Goal: Task Accomplishment & Management: Manage account settings

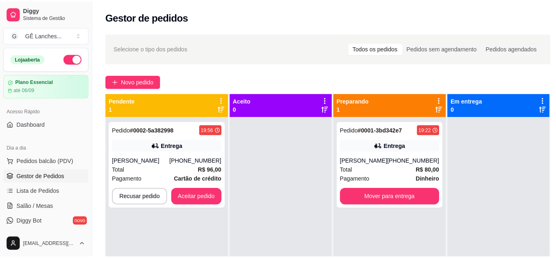
scroll to position [41, 0]
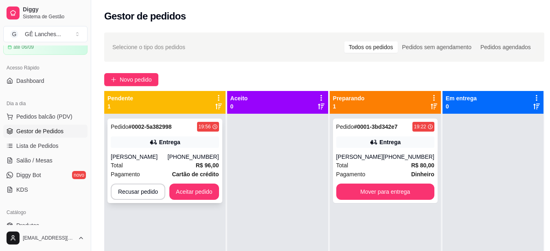
click at [166, 161] on div "[PERSON_NAME]" at bounding box center [139, 157] width 57 height 8
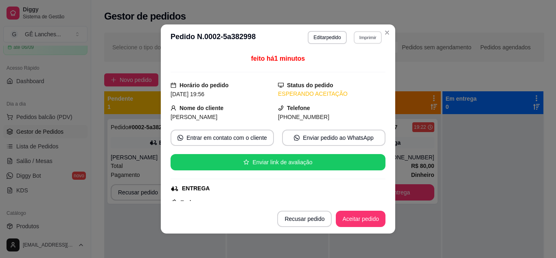
click at [359, 37] on button "Imprimir" at bounding box center [368, 37] width 28 height 13
click at [353, 64] on button "IMPRESSORA" at bounding box center [349, 65] width 57 height 13
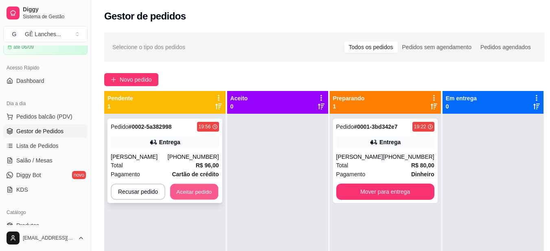
click at [209, 191] on button "Aceitar pedido" at bounding box center [194, 192] width 48 height 16
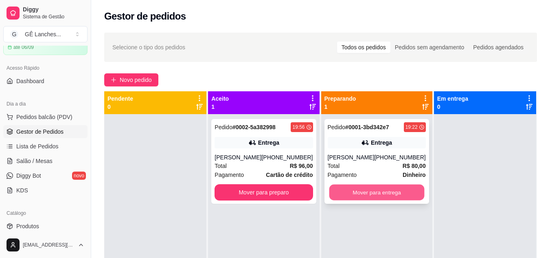
click at [337, 191] on button "Mover para entrega" at bounding box center [376, 192] width 95 height 16
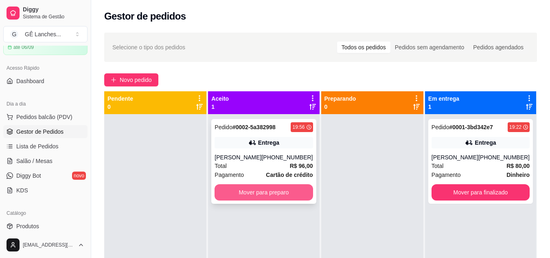
click at [285, 196] on button "Mover para preparo" at bounding box center [263, 192] width 98 height 16
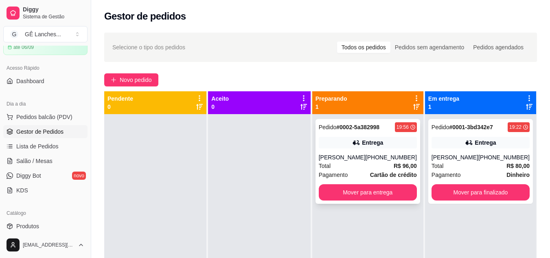
click at [364, 163] on div "Total R$ 96,00" at bounding box center [368, 165] width 98 height 9
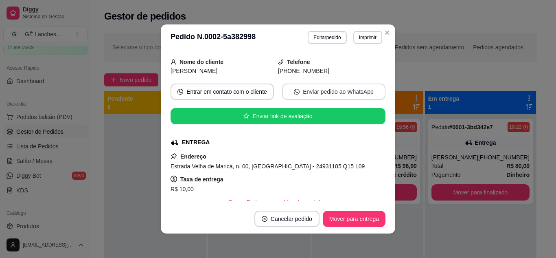
scroll to position [81, 0]
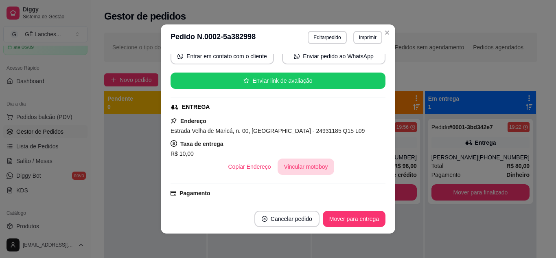
click at [303, 166] on button "Vincular motoboy" at bounding box center [305, 166] width 57 height 16
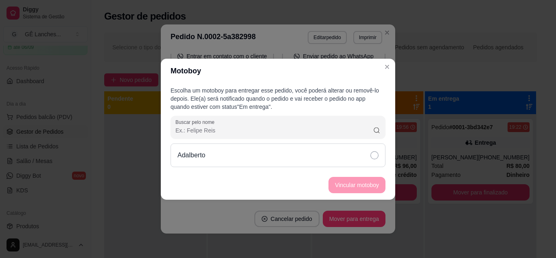
click at [375, 156] on icon at bounding box center [374, 155] width 8 height 8
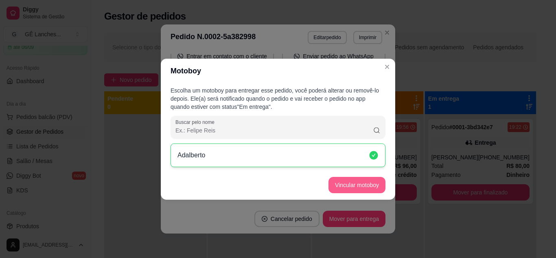
click at [368, 186] on button "Vincular motoboy" at bounding box center [356, 185] width 57 height 16
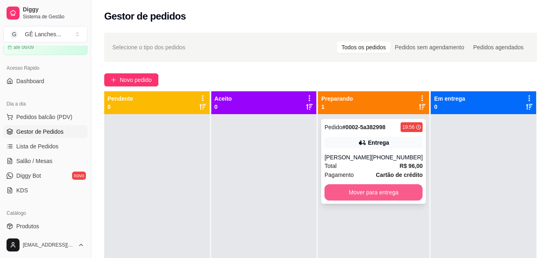
click at [355, 197] on button "Mover para entrega" at bounding box center [373, 192] width 98 height 16
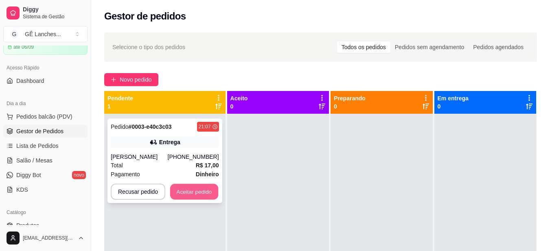
click at [176, 194] on button "Aceitar pedido" at bounding box center [194, 192] width 48 height 16
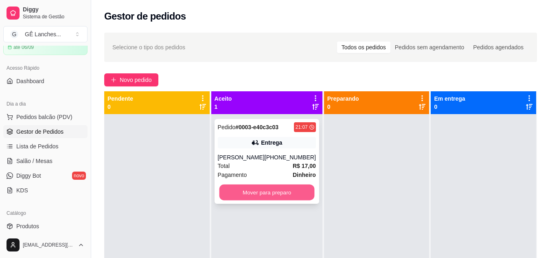
click at [242, 192] on button "Mover para preparo" at bounding box center [266, 192] width 95 height 16
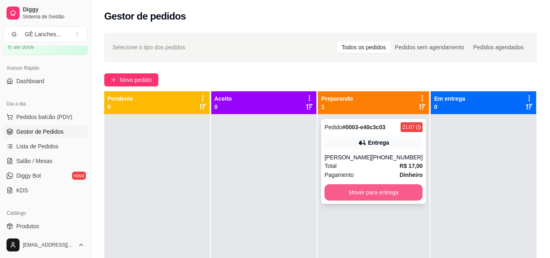
click at [385, 193] on button "Mover para entrega" at bounding box center [373, 192] width 98 height 16
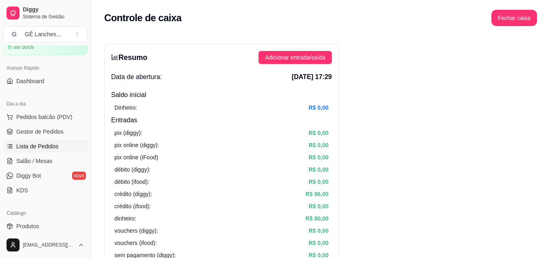
click at [36, 146] on span "Lista de Pedidos" at bounding box center [37, 146] width 42 height 8
click at [40, 131] on span "Gestor de Pedidos" at bounding box center [39, 131] width 47 height 8
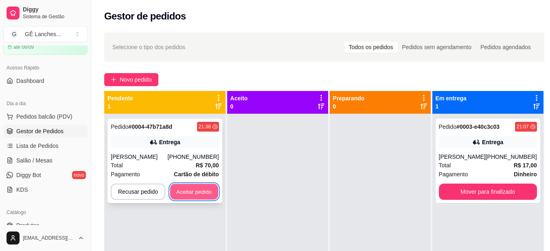
click at [184, 192] on button "Aceitar pedido" at bounding box center [194, 192] width 48 height 16
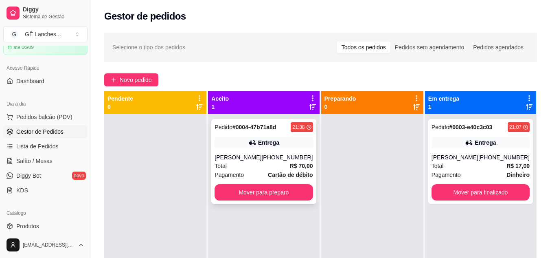
click at [258, 161] on div "[PERSON_NAME]" at bounding box center [237, 157] width 47 height 8
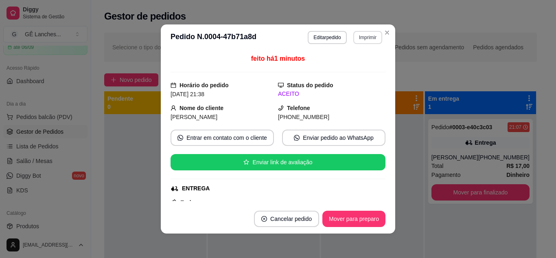
click at [363, 38] on button "Imprimir" at bounding box center [367, 37] width 29 height 13
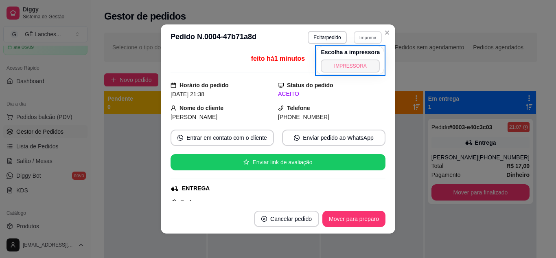
click at [364, 70] on button "IMPRESSORA" at bounding box center [350, 65] width 59 height 13
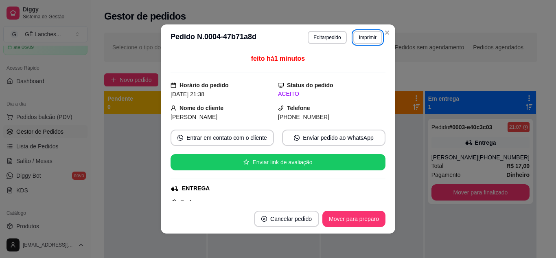
scroll to position [122, 0]
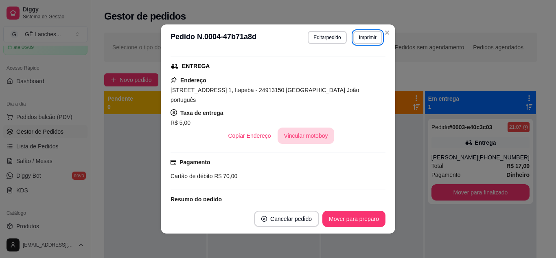
click at [313, 135] on button "Vincular motoboy" at bounding box center [305, 135] width 57 height 16
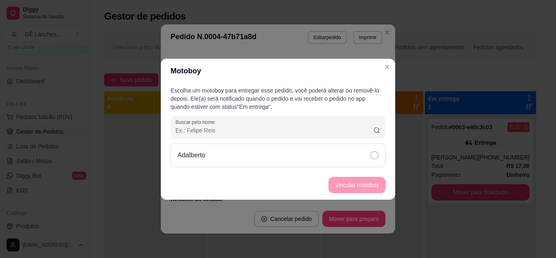
click at [376, 154] on icon at bounding box center [374, 155] width 8 height 8
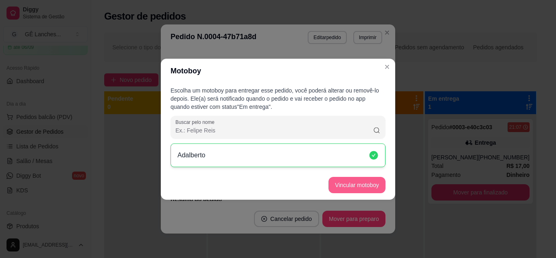
click at [374, 181] on button "Vincular motoboy" at bounding box center [356, 185] width 57 height 16
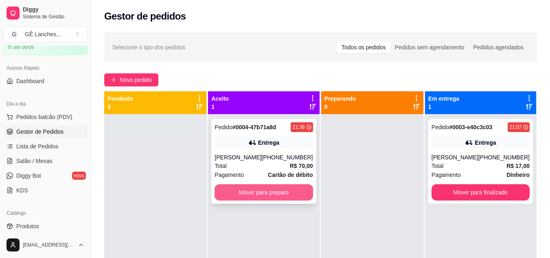
click at [289, 192] on button "Mover para preparo" at bounding box center [263, 192] width 98 height 16
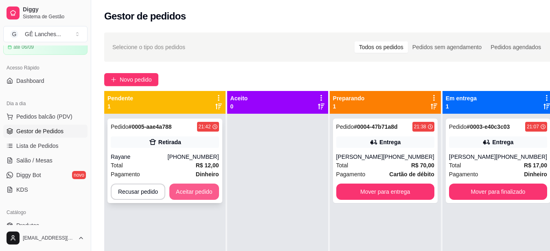
click at [203, 193] on button "Aceitar pedido" at bounding box center [194, 192] width 50 height 16
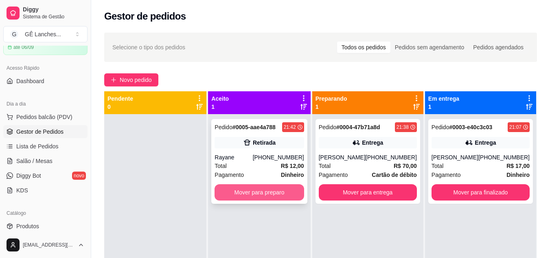
click at [253, 190] on button "Mover para preparo" at bounding box center [258, 192] width 89 height 16
click at [249, 195] on button "Mover para preparo" at bounding box center [258, 192] width 89 height 16
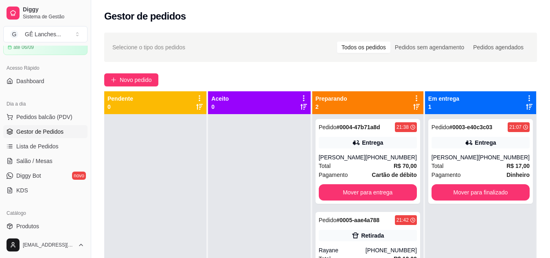
drag, startPoint x: 128, startPoint y: 248, endPoint x: 124, endPoint y: 164, distance: 84.3
click at [125, 163] on div at bounding box center [155, 243] width 102 height 258
click at [43, 117] on span "Pedidos balcão (PDV)" at bounding box center [44, 117] width 56 height 8
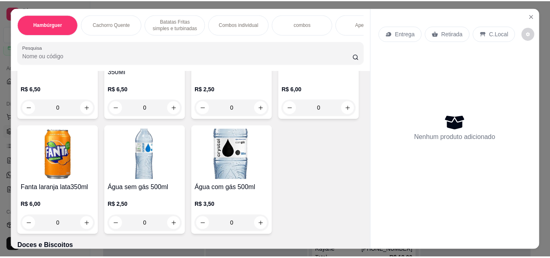
scroll to position [2156, 0]
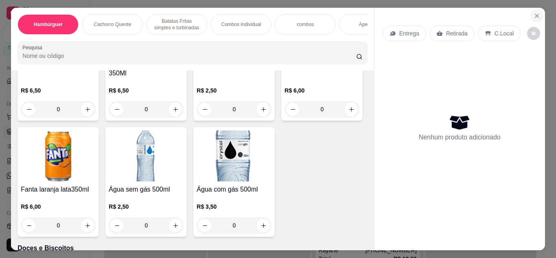
click at [539, 9] on section "Hambúrguer Cachorro Quente Batatas Fritas simples e turbinadas Combos individua…" at bounding box center [277, 129] width 533 height 242
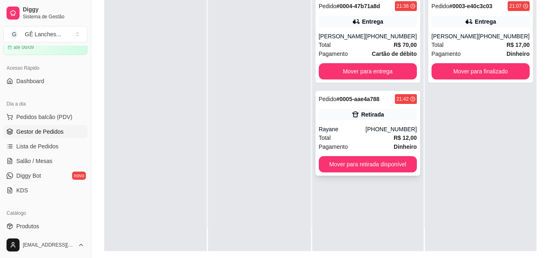
scroll to position [124, 0]
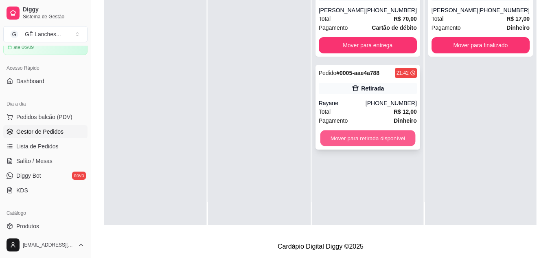
click at [354, 140] on button "Mover para retirada disponível" at bounding box center [367, 138] width 95 height 16
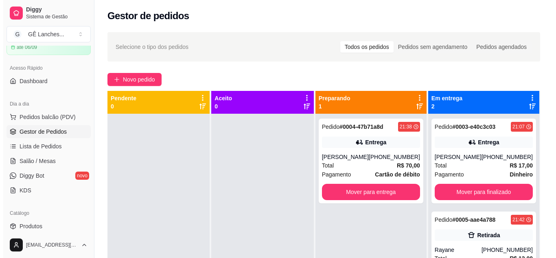
scroll to position [0, 0]
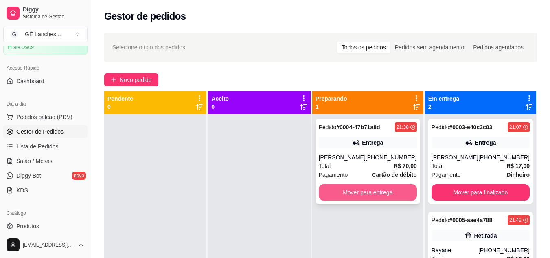
click at [386, 194] on button "Mover para entrega" at bounding box center [368, 192] width 98 height 16
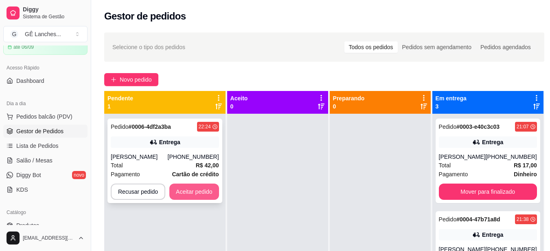
click at [199, 190] on button "Aceitar pedido" at bounding box center [194, 192] width 50 height 16
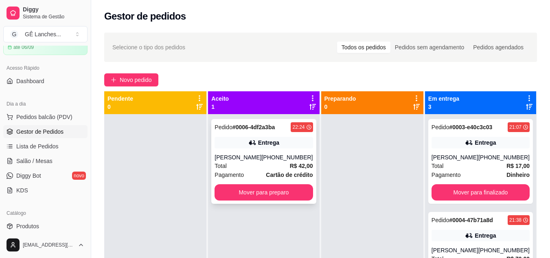
click at [264, 166] on div "Total R$ 42,00" at bounding box center [263, 165] width 98 height 9
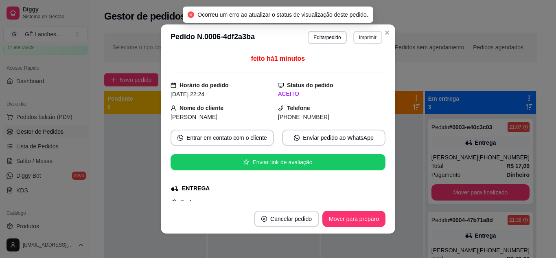
click at [363, 39] on button "Imprimir" at bounding box center [367, 37] width 29 height 13
click at [361, 68] on button "IMPRESSORA" at bounding box center [350, 65] width 59 height 13
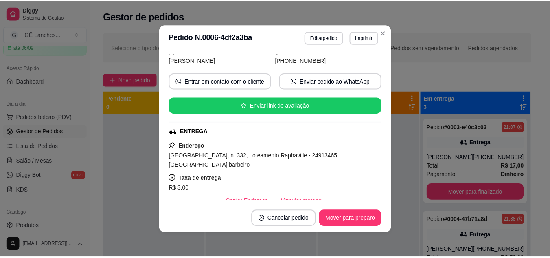
scroll to position [81, 0]
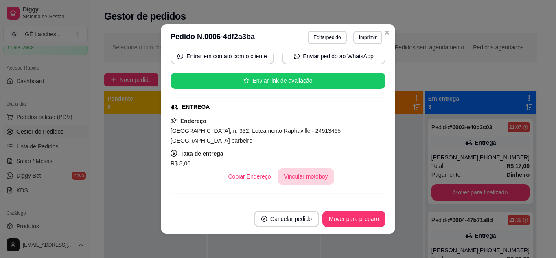
click at [304, 168] on button "Vincular motoboy" at bounding box center [305, 176] width 57 height 16
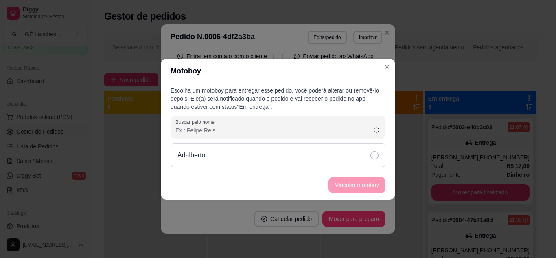
click at [377, 155] on icon at bounding box center [374, 155] width 8 height 8
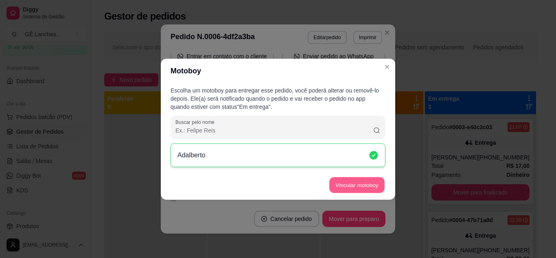
click at [375, 183] on button "Vincular motoboy" at bounding box center [356, 185] width 55 height 16
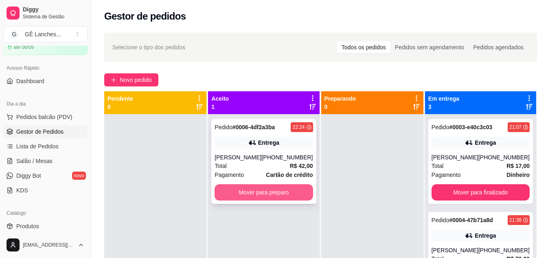
click at [288, 190] on button "Mover para preparo" at bounding box center [263, 192] width 98 height 16
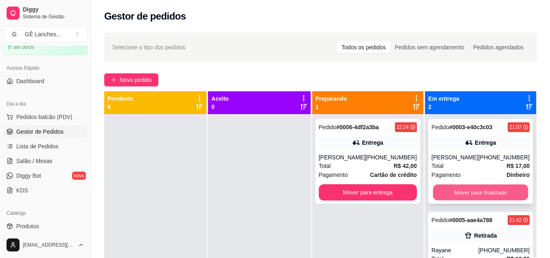
click at [454, 194] on button "Mover para finalizado" at bounding box center [479, 192] width 95 height 16
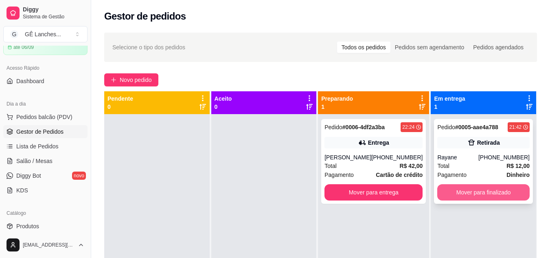
click at [453, 192] on button "Mover para finalizado" at bounding box center [483, 192] width 92 height 16
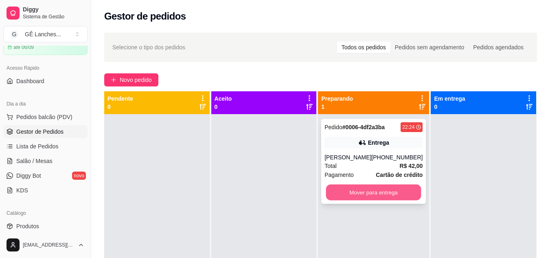
click at [338, 191] on button "Mover para entrega" at bounding box center [373, 192] width 95 height 16
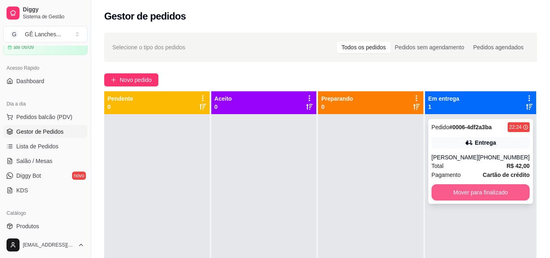
click at [467, 192] on button "Mover para finalizado" at bounding box center [480, 192] width 98 height 16
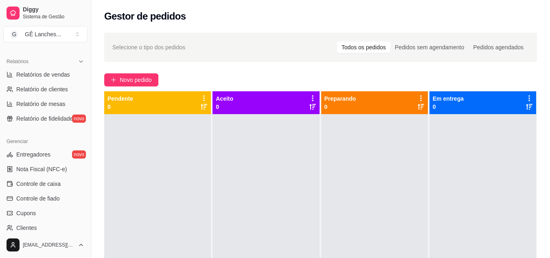
scroll to position [244, 0]
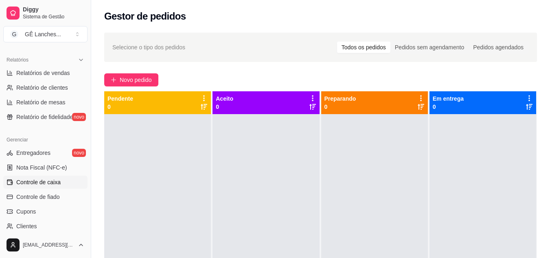
click at [52, 183] on span "Controle de caixa" at bounding box center [38, 182] width 44 height 8
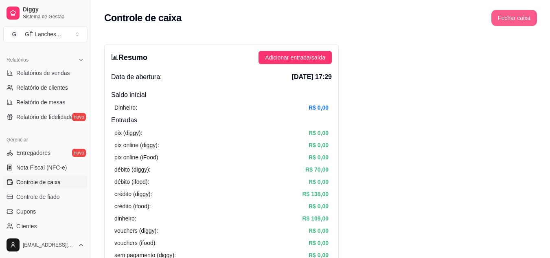
click at [514, 20] on button "Fechar caixa" at bounding box center [514, 18] width 46 height 16
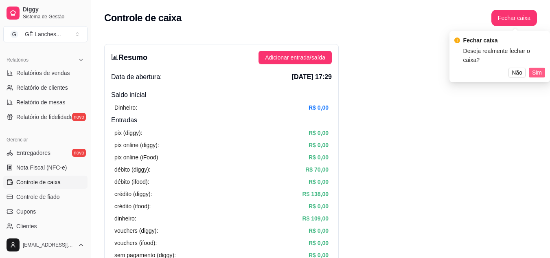
click at [537, 68] on span "Sim" at bounding box center [537, 72] width 10 height 9
